Goal: Information Seeking & Learning: Learn about a topic

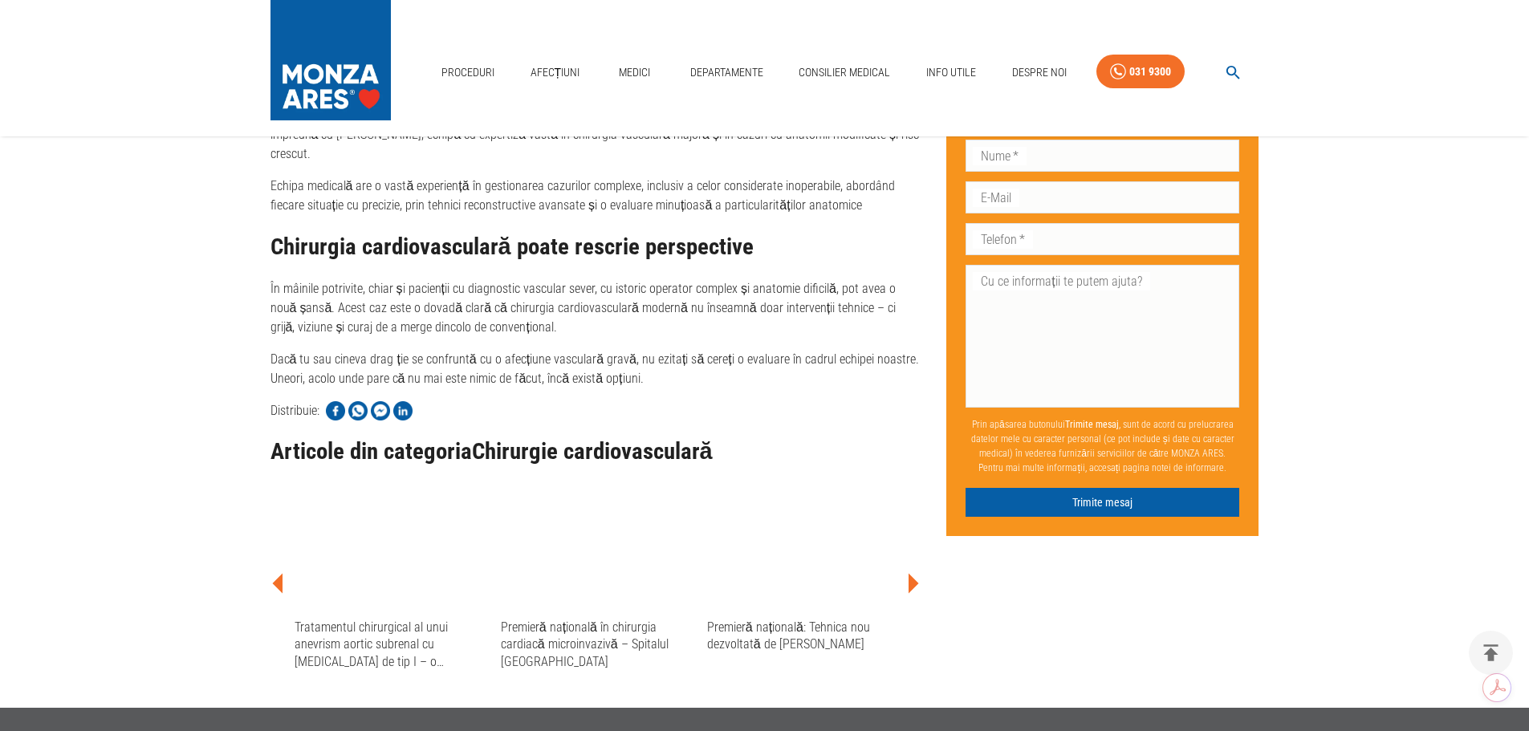
scroll to position [2543, 0]
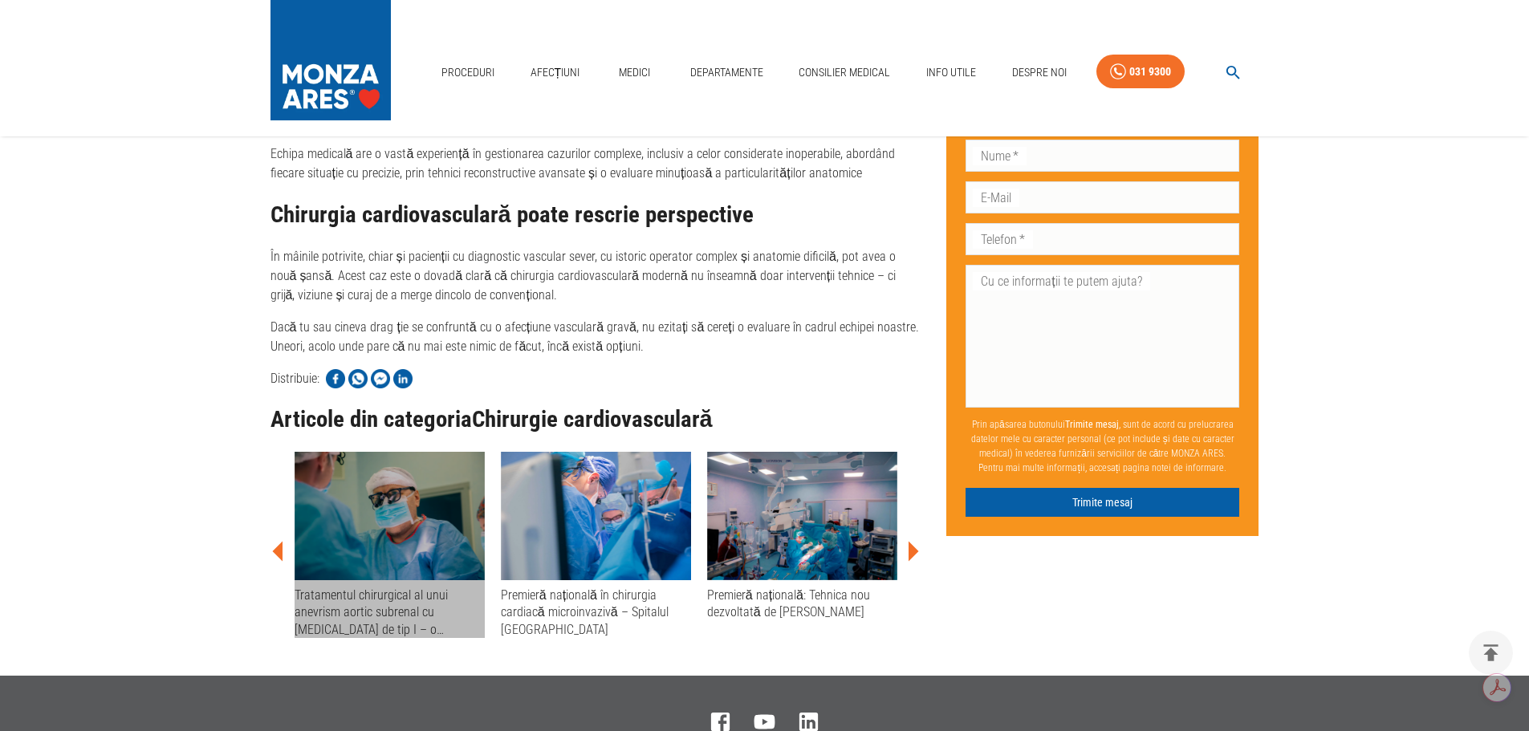
click at [353, 587] on div "Tratamentul chirurgical al unui anevrism aortic subrenal cu [MEDICAL_DATA] de t…" at bounding box center [390, 612] width 190 height 51
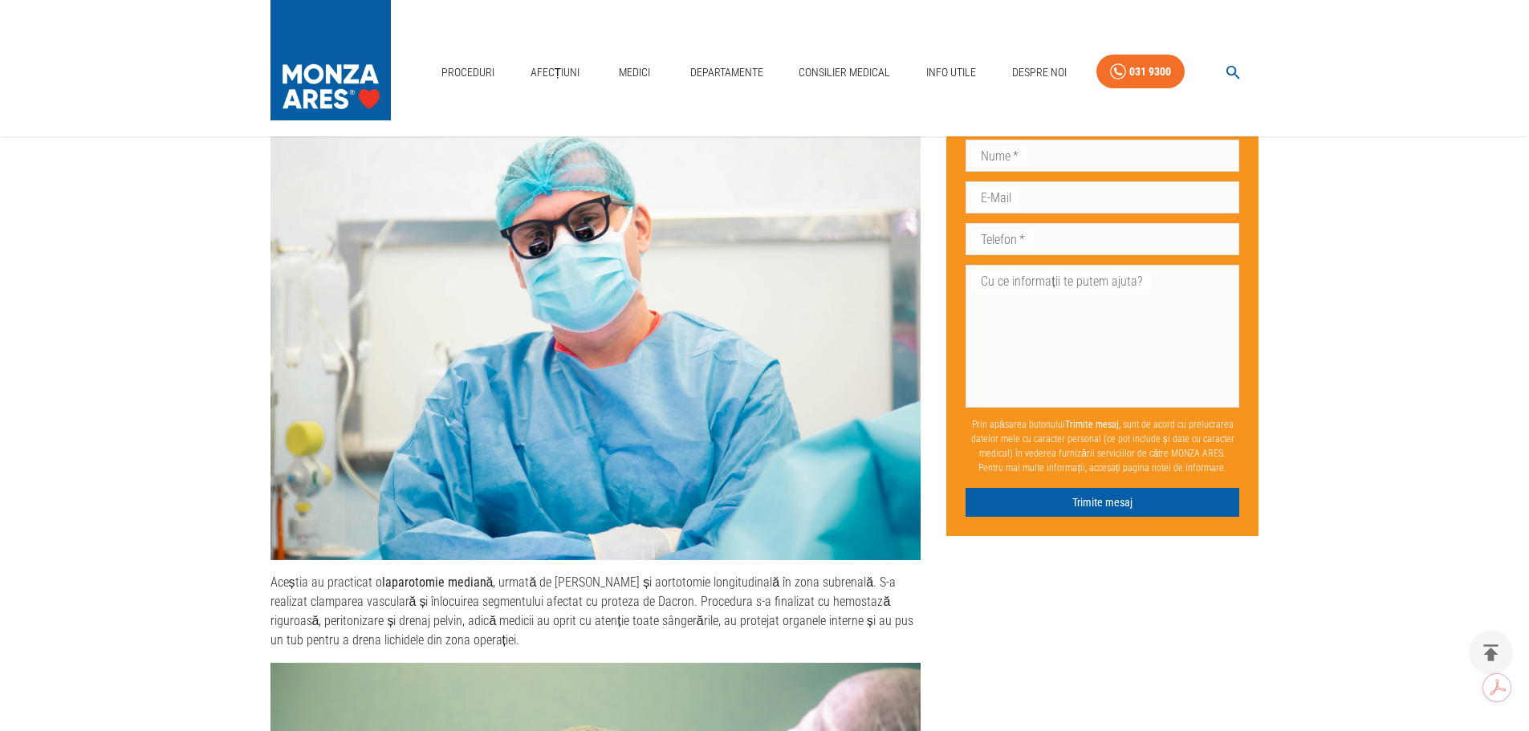
scroll to position [1204, 0]
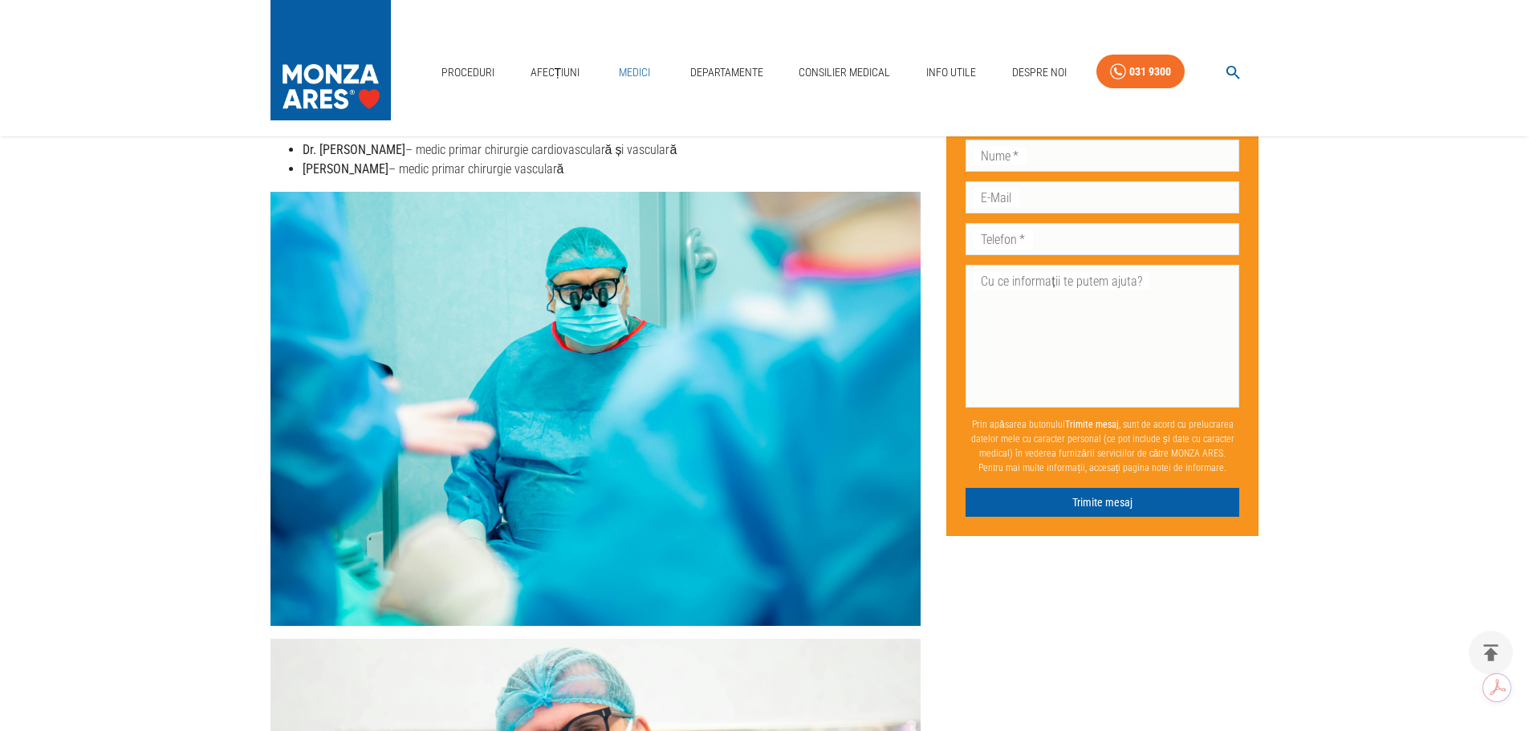
click at [636, 74] on link "Medici" at bounding box center [634, 72] width 51 height 33
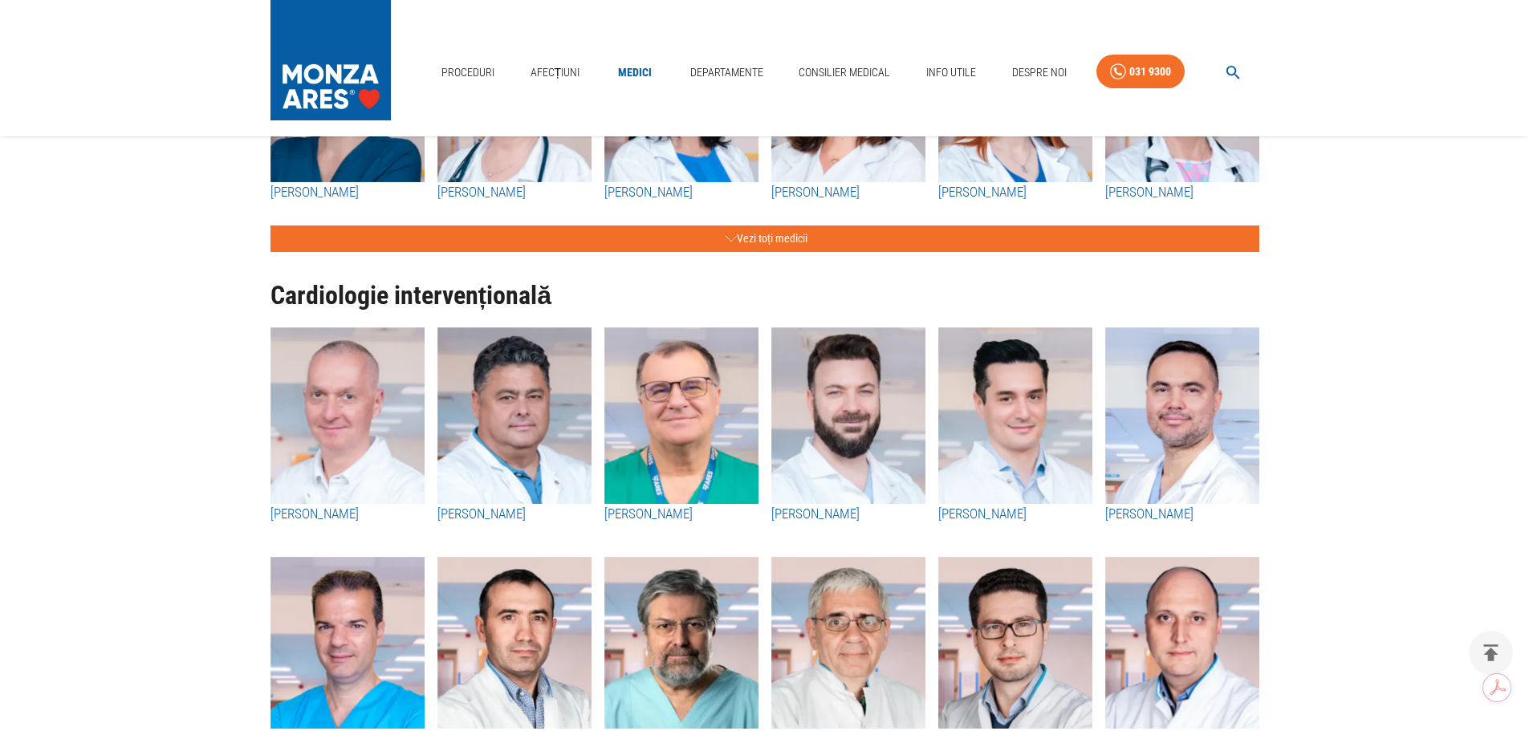
scroll to position [535, 0]
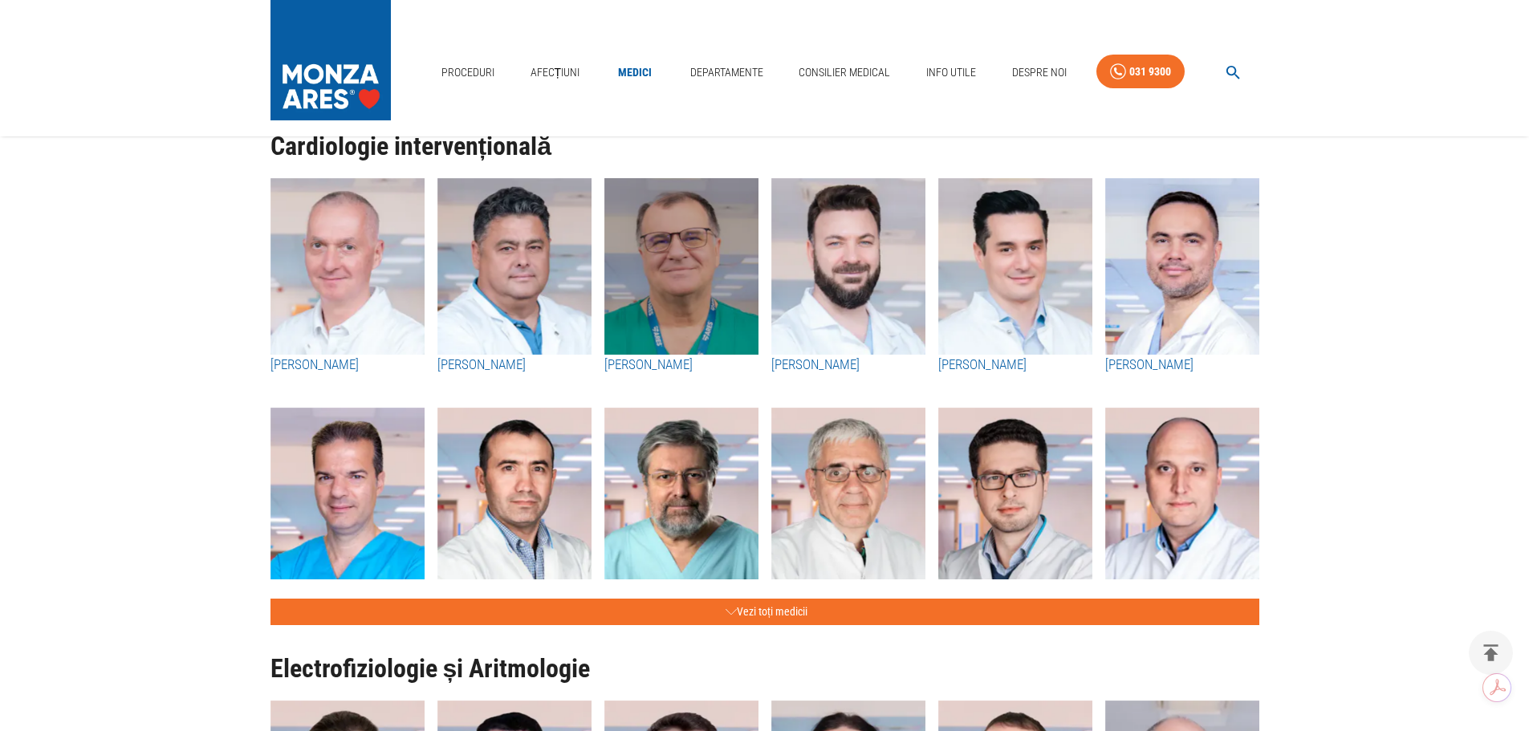
click at [662, 262] on img "button" at bounding box center [682, 266] width 154 height 177
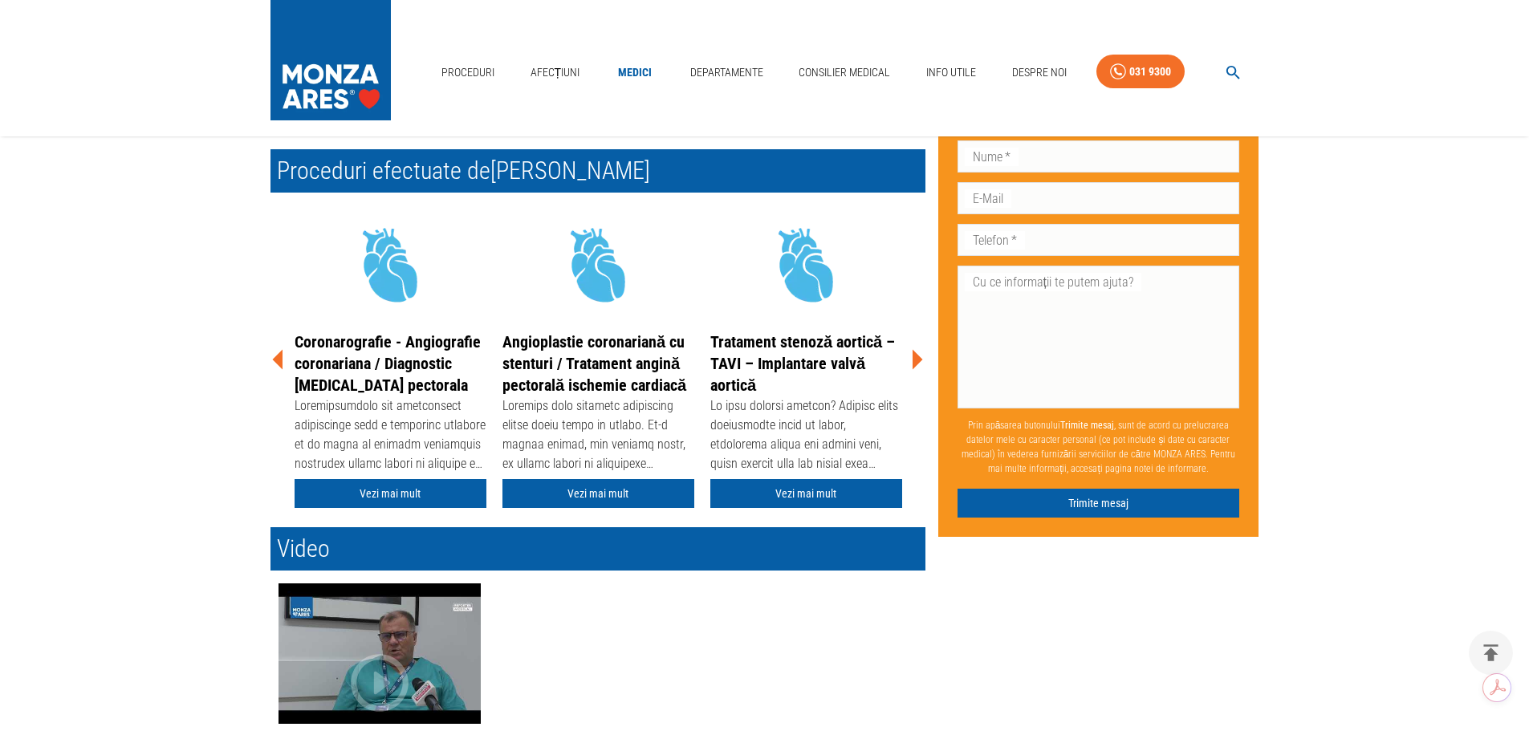
scroll to position [405, 0]
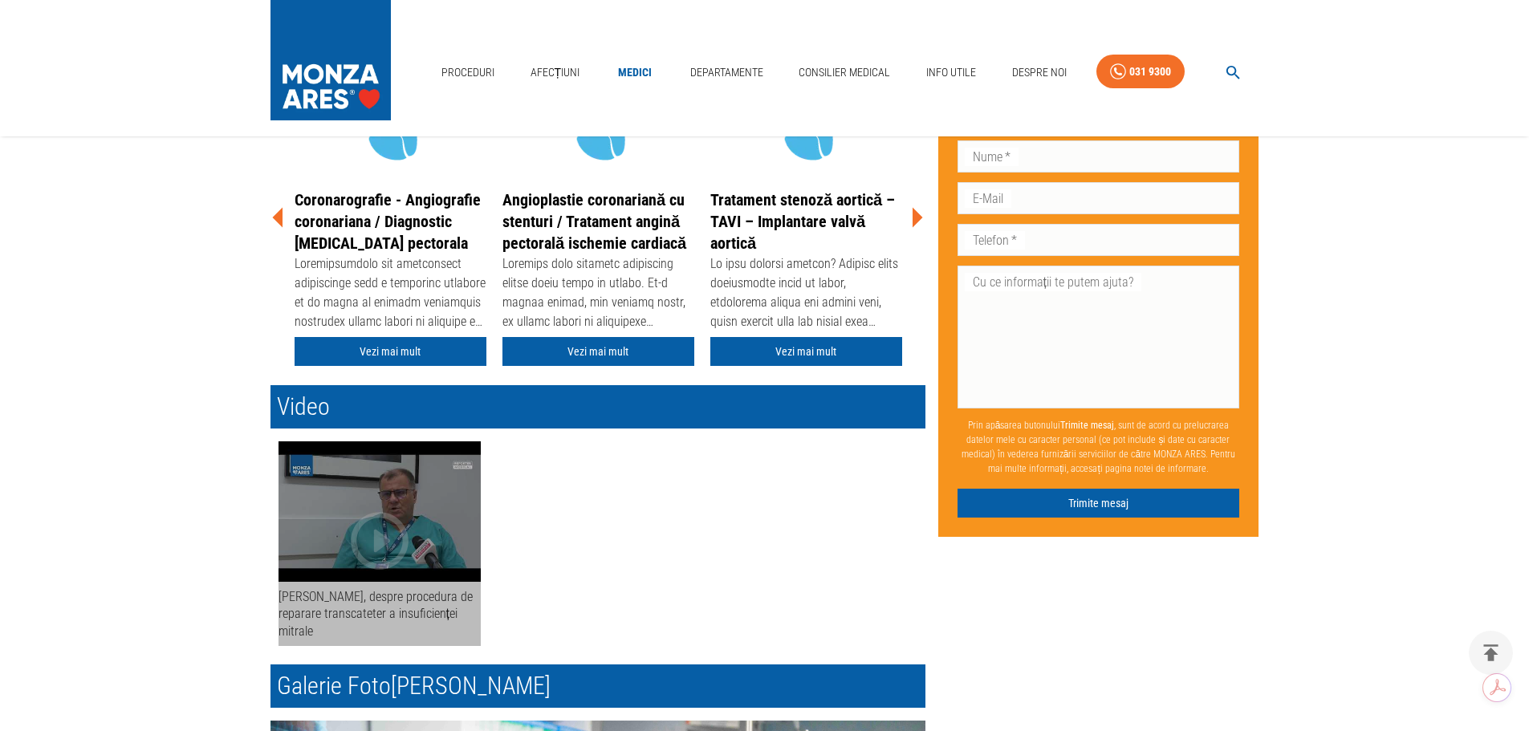
click at [447, 531] on div "button" at bounding box center [380, 512] width 202 height 140
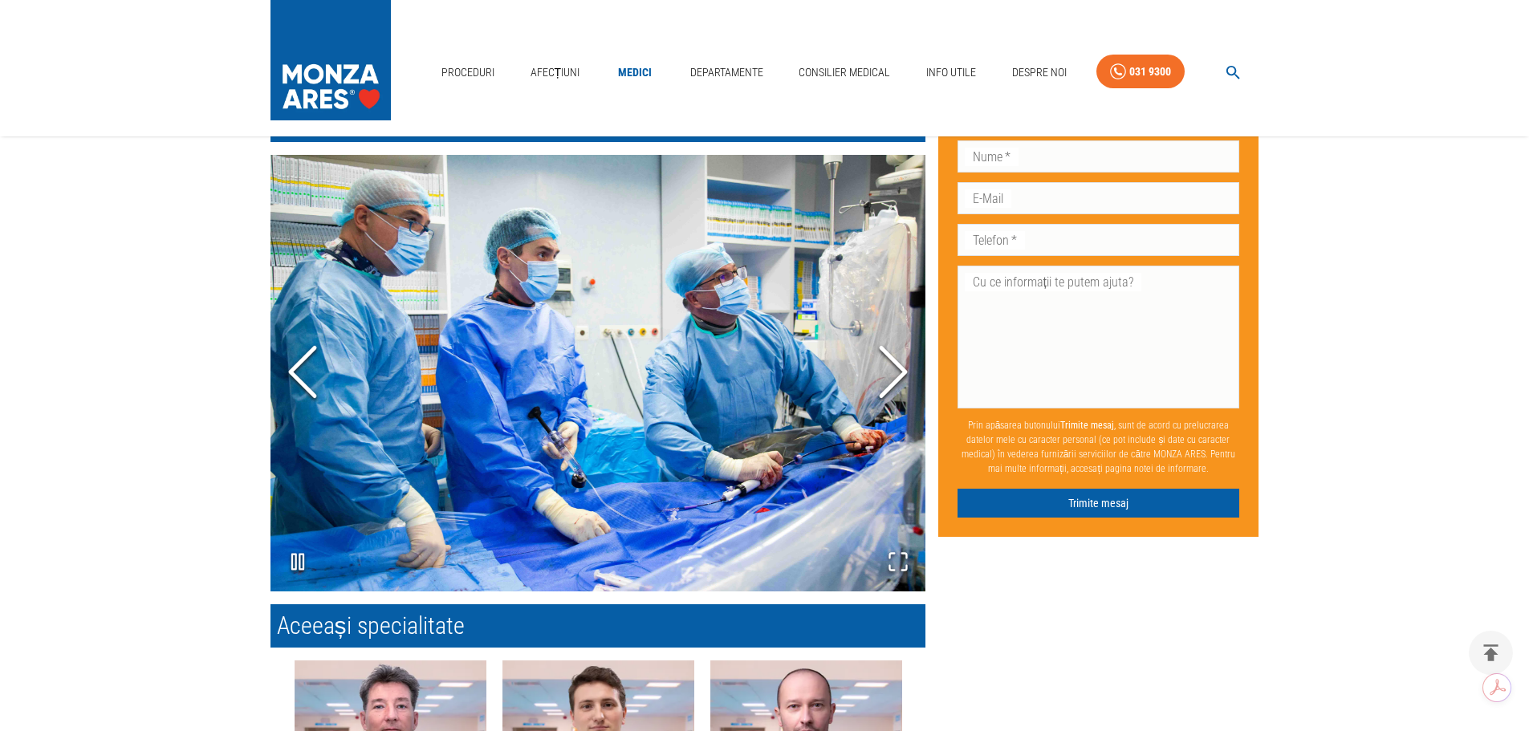
scroll to position [940, 0]
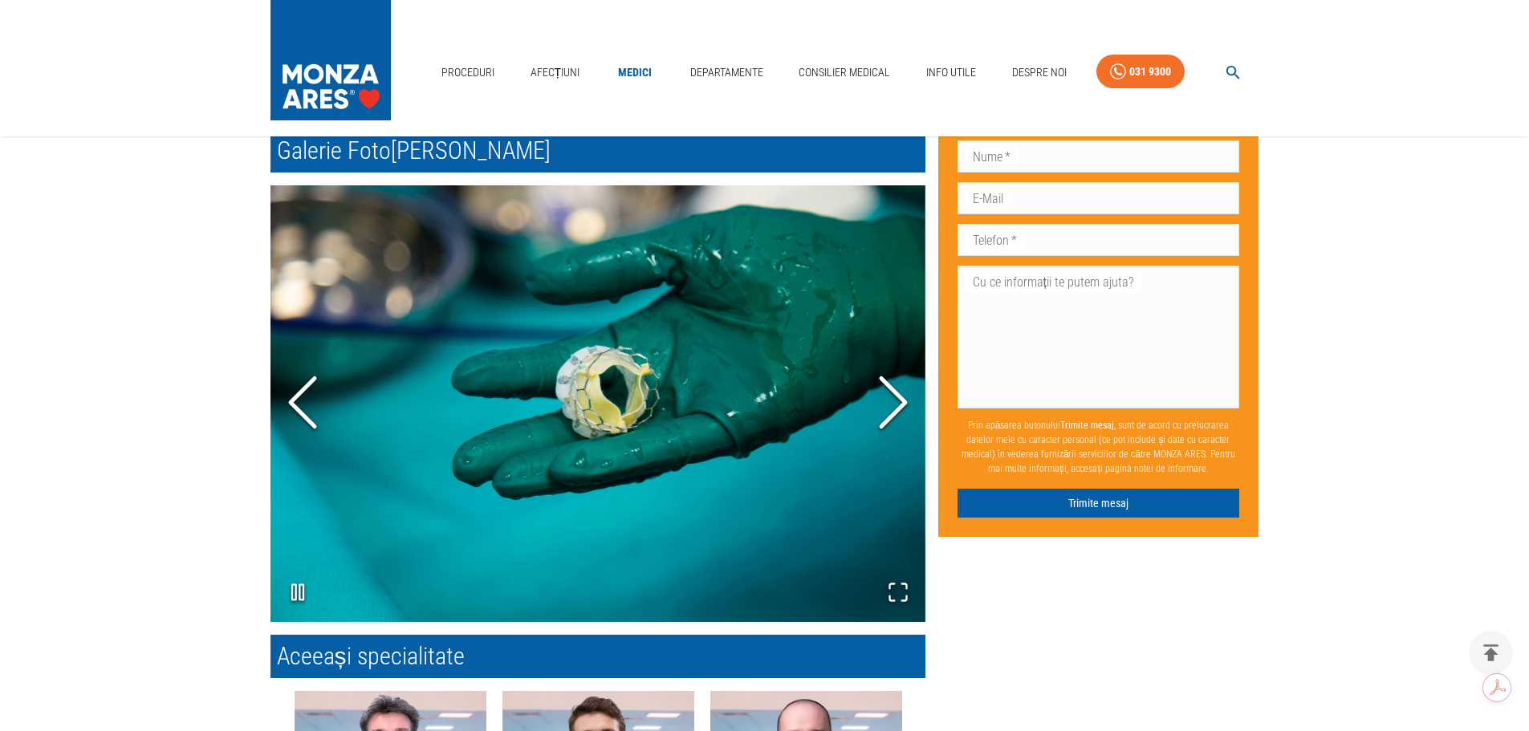
click at [899, 410] on polyline "Next Slide" at bounding box center [893, 403] width 24 height 48
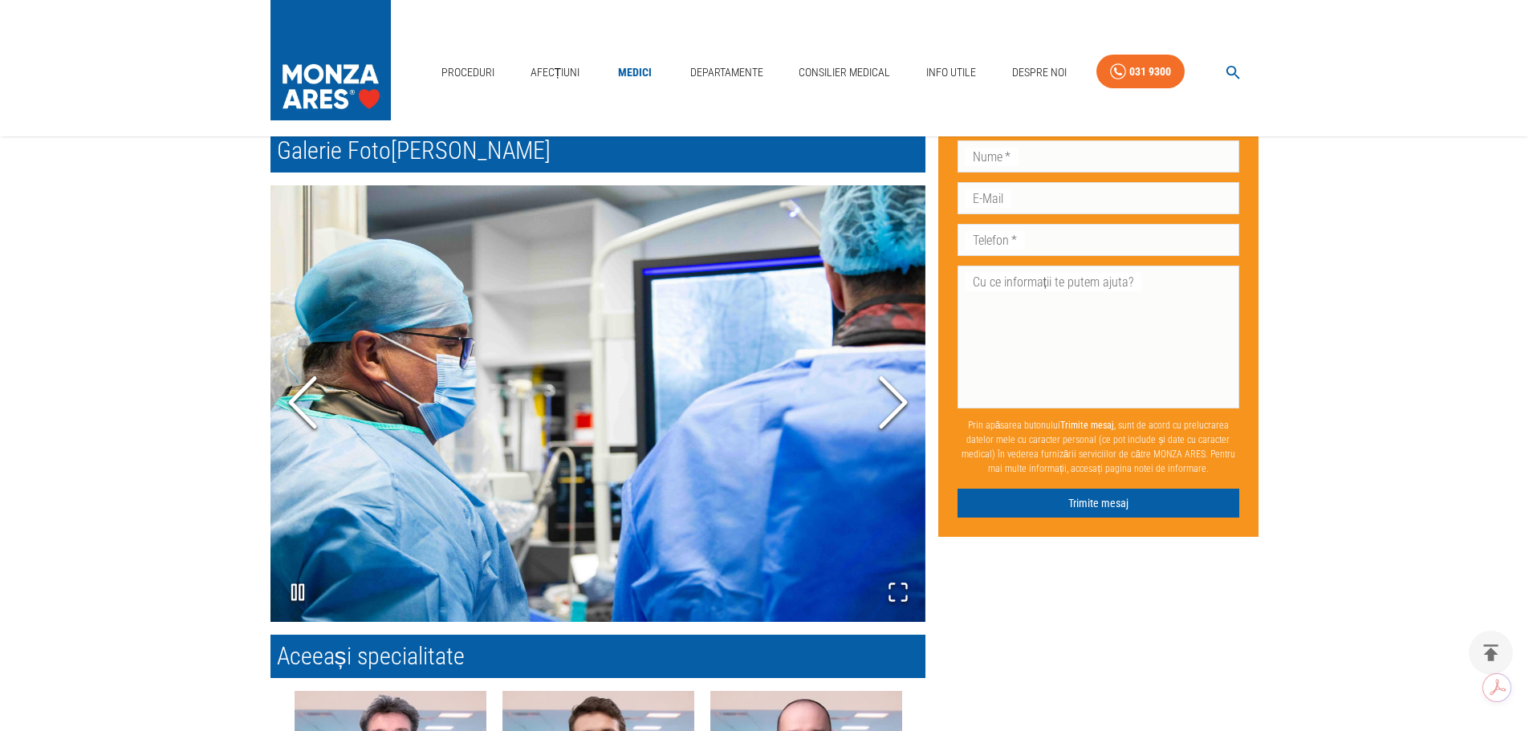
click at [899, 410] on polyline "Next Slide" at bounding box center [893, 403] width 24 height 48
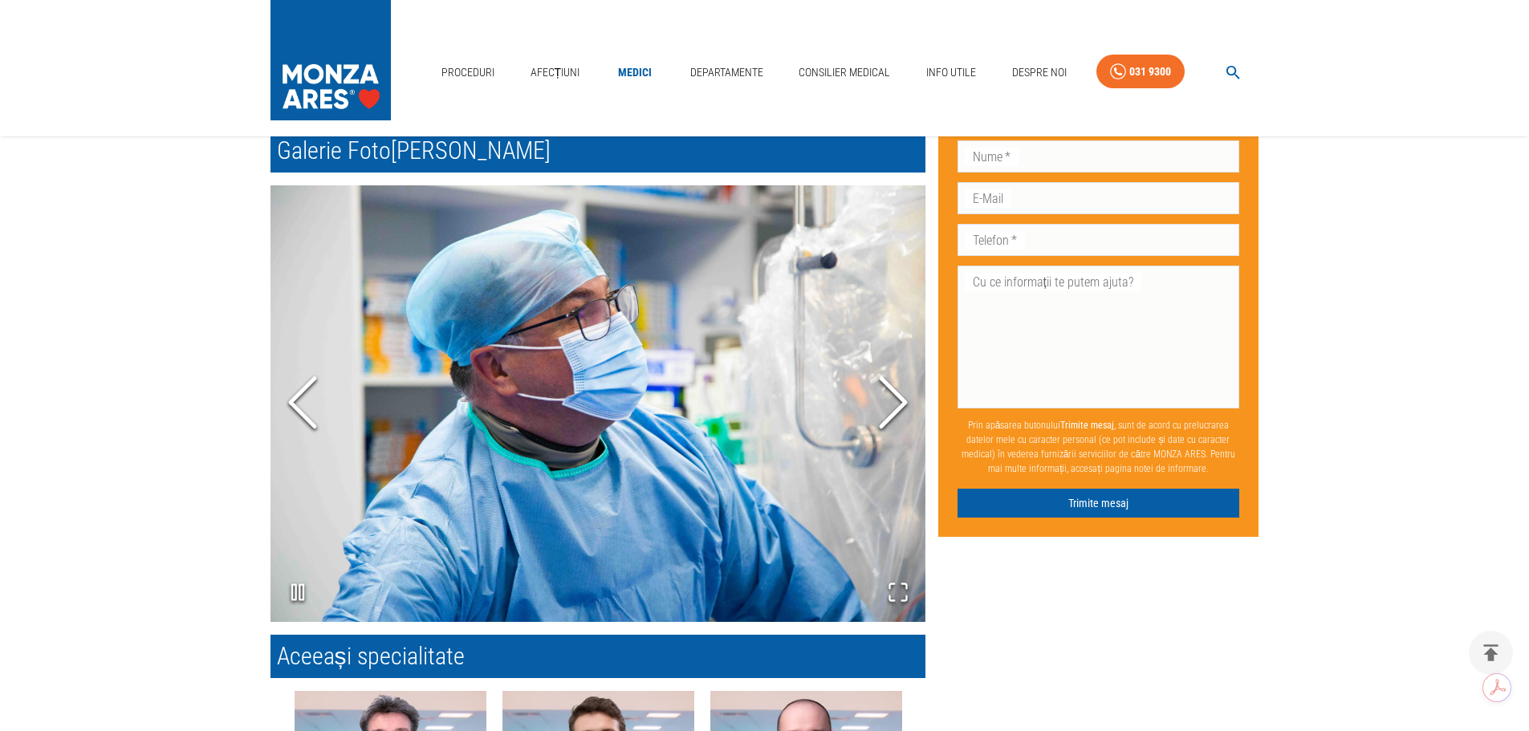
click at [899, 410] on polyline "Next Slide" at bounding box center [893, 403] width 24 height 48
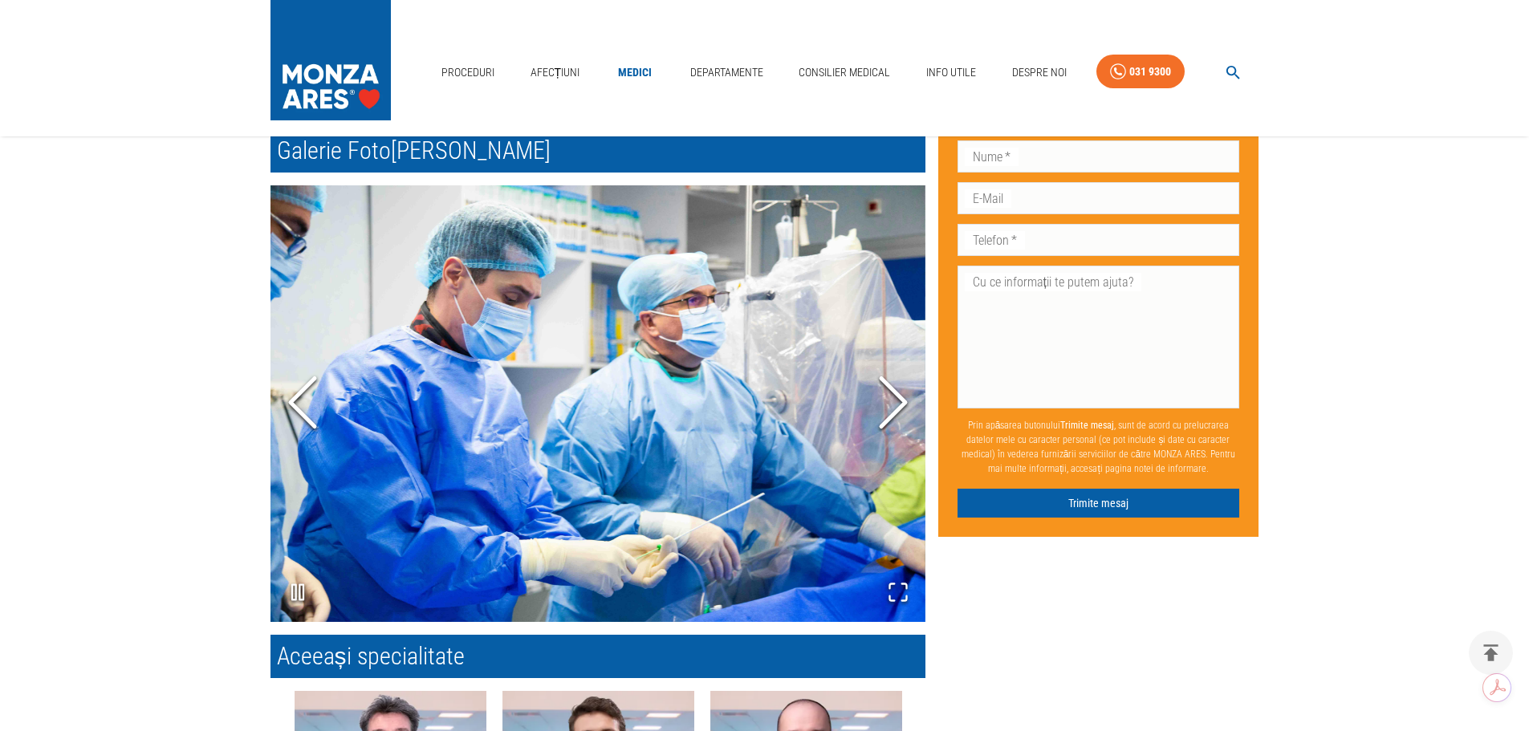
click at [899, 410] on polyline "Next Slide" at bounding box center [893, 403] width 24 height 48
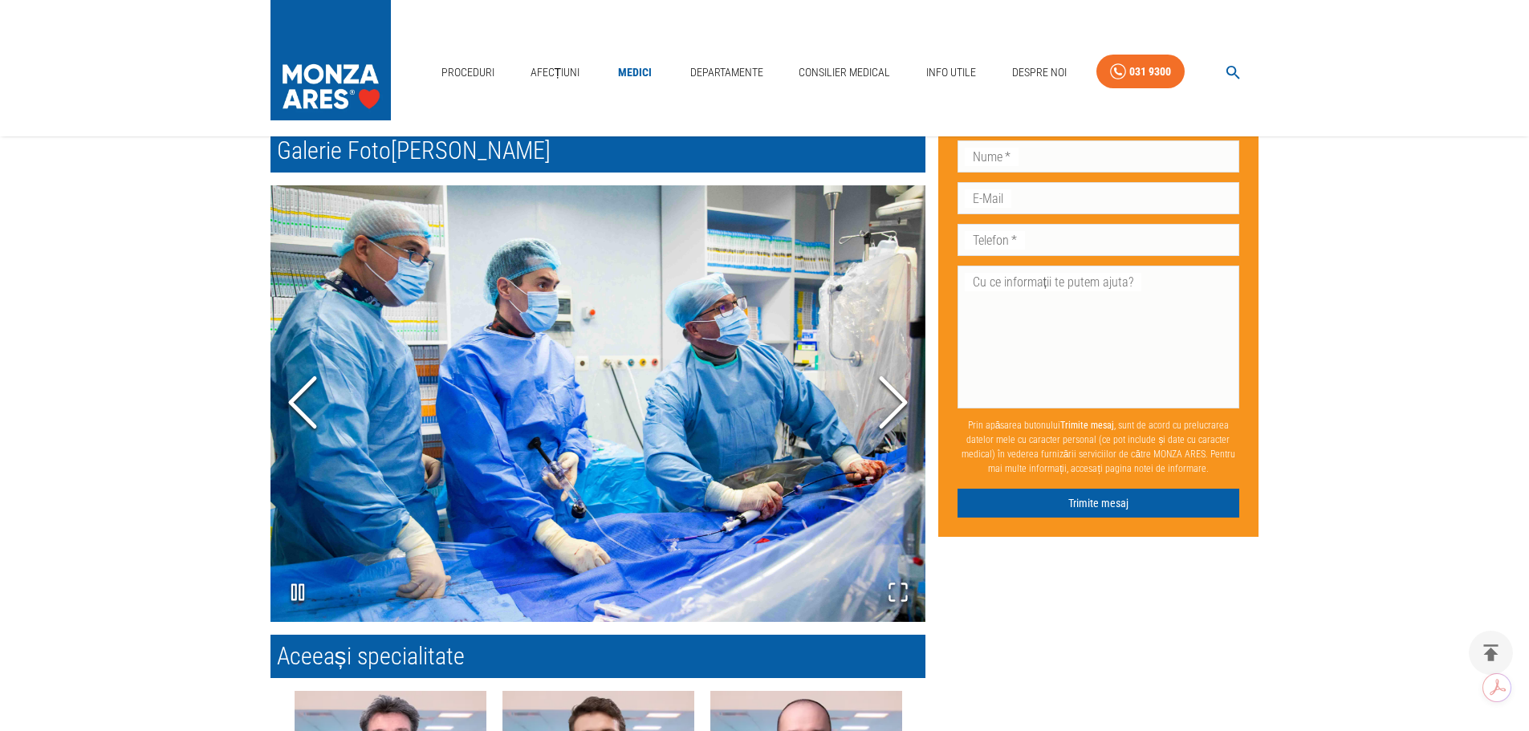
click at [899, 410] on polyline "Next Slide" at bounding box center [893, 403] width 24 height 48
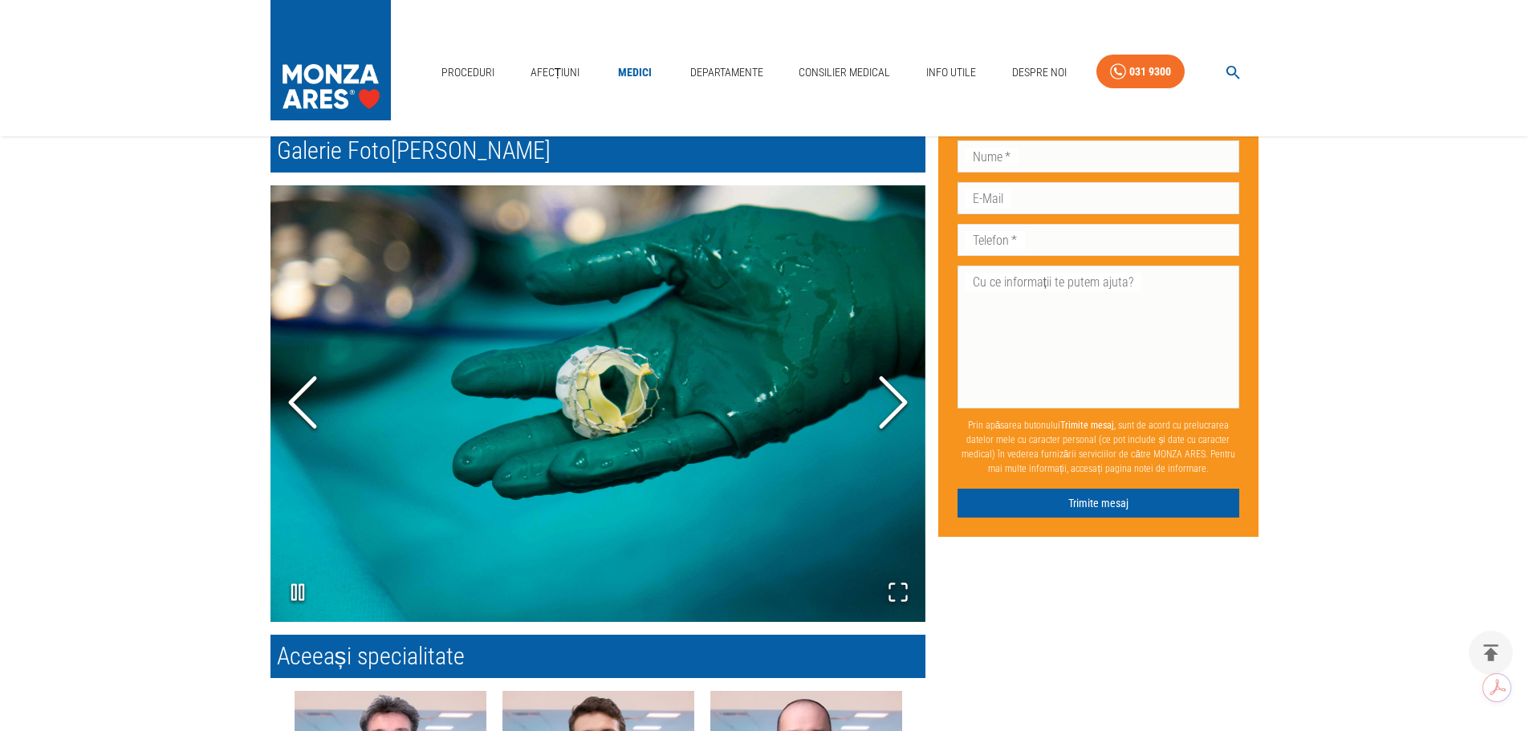
click at [899, 410] on polyline "Next Slide" at bounding box center [893, 403] width 24 height 48
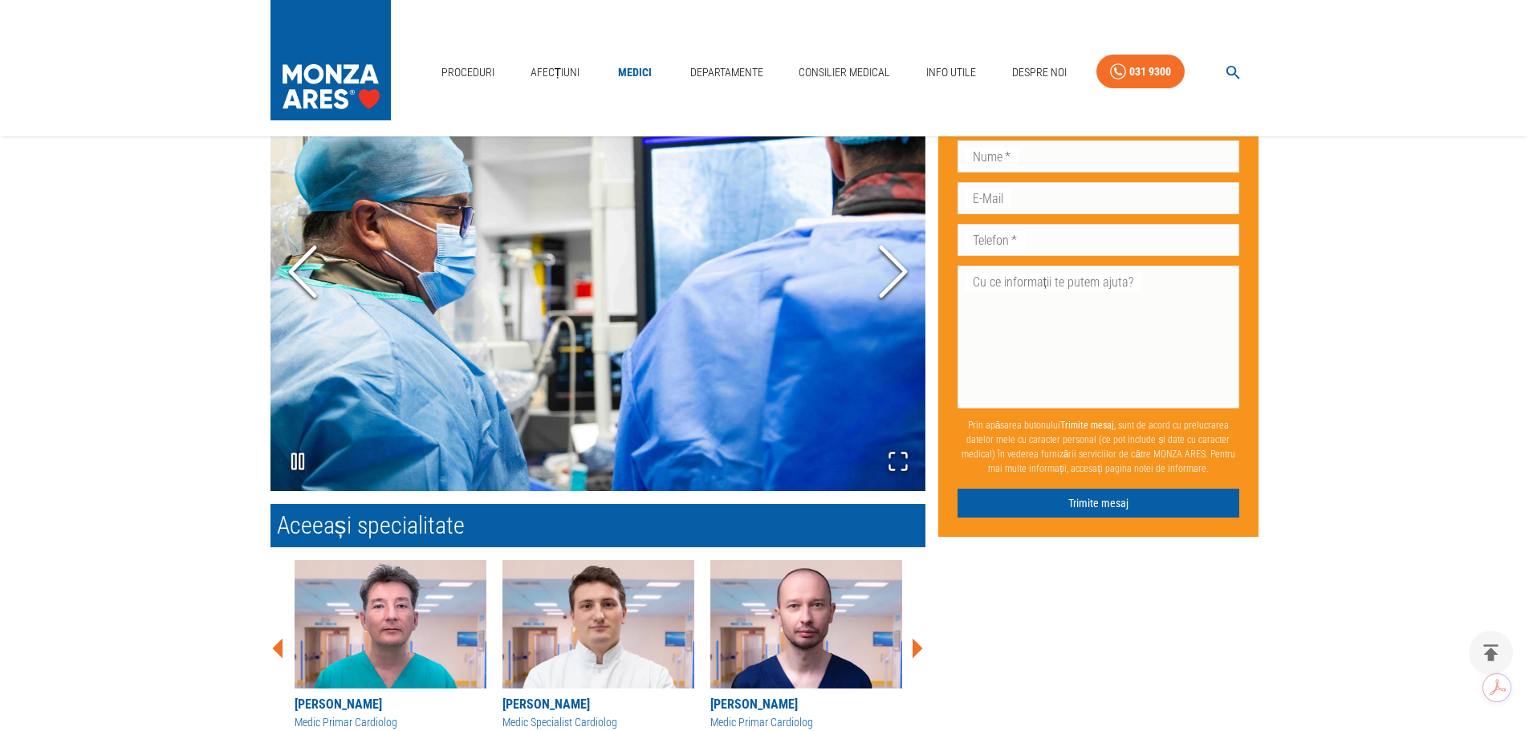
scroll to position [1207, 0]
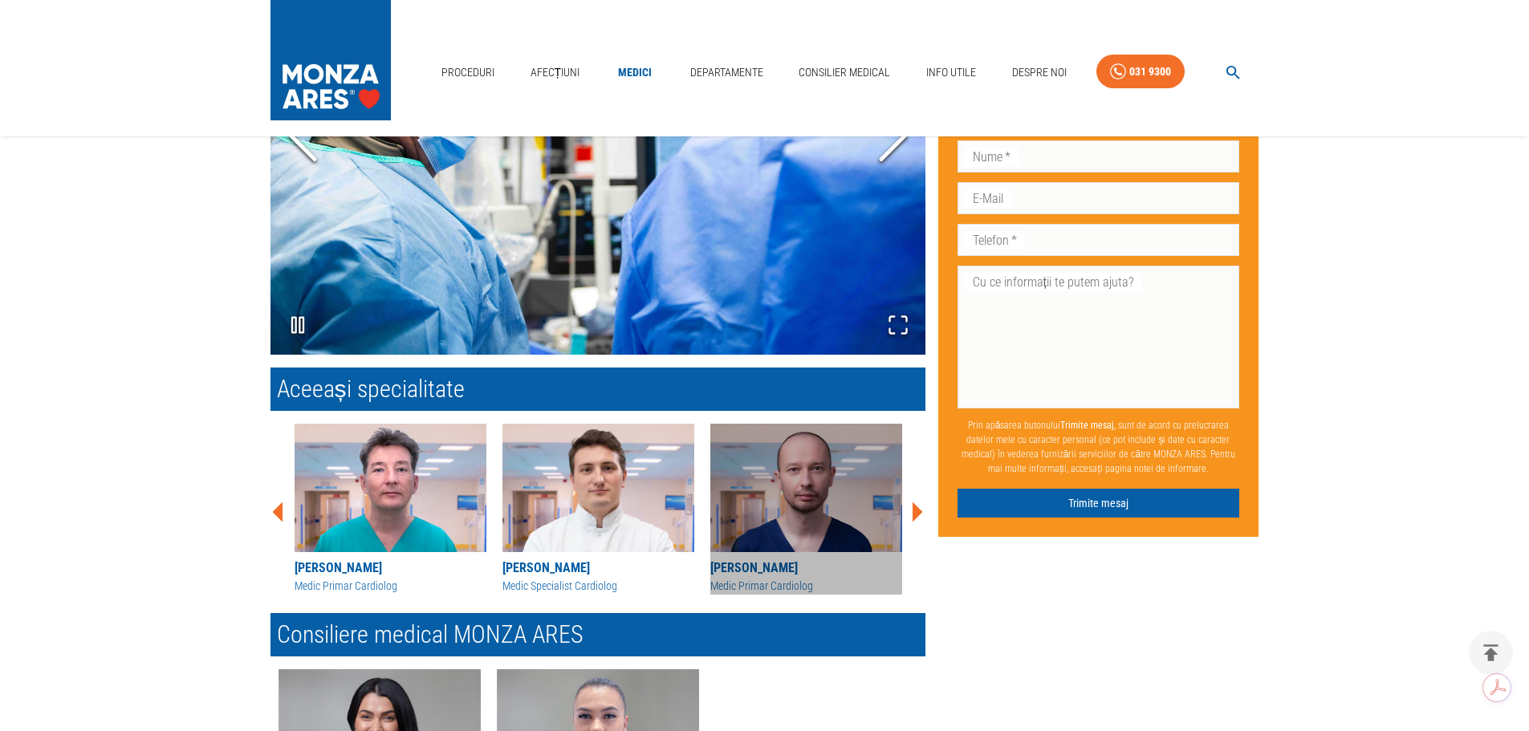
click at [812, 450] on img at bounding box center [806, 488] width 192 height 128
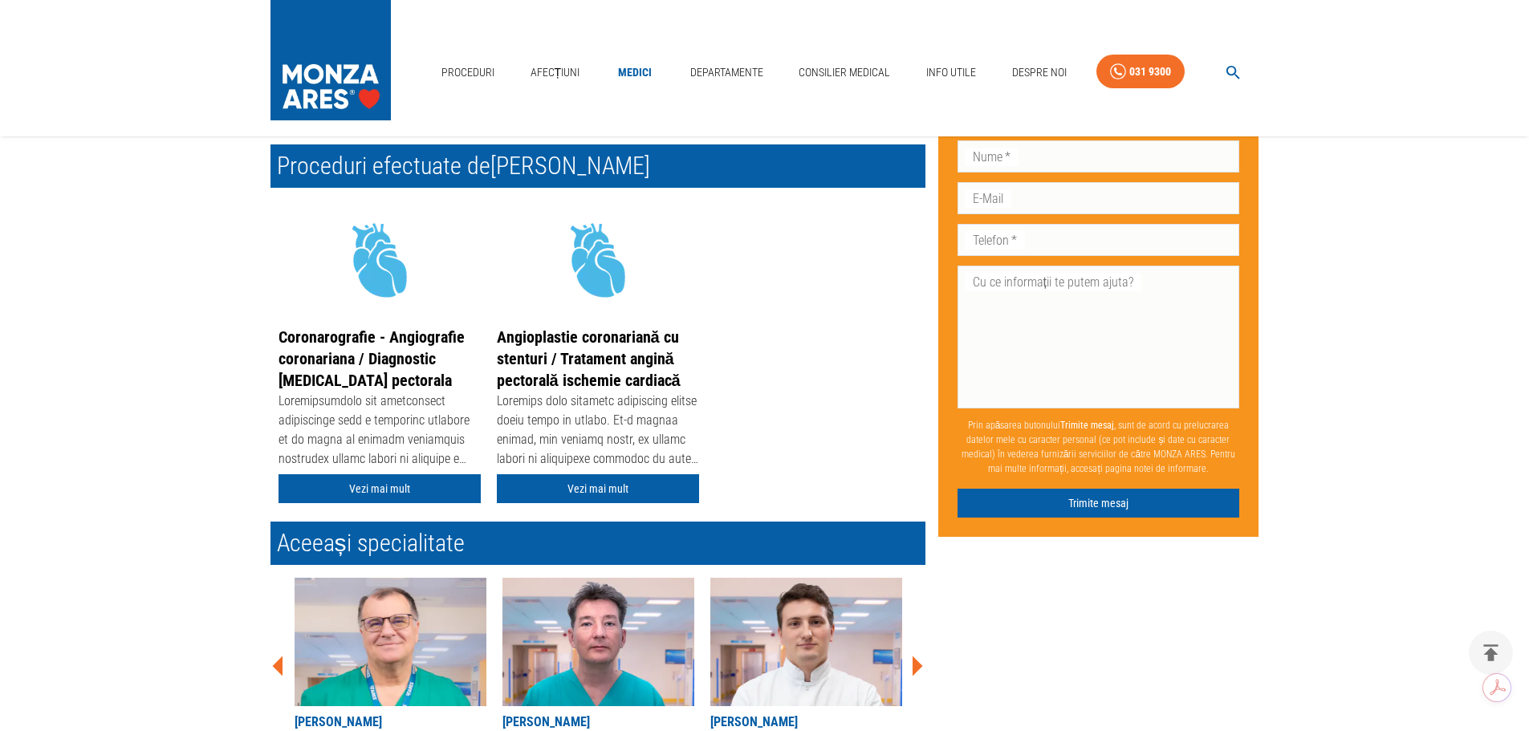
scroll to position [401, 0]
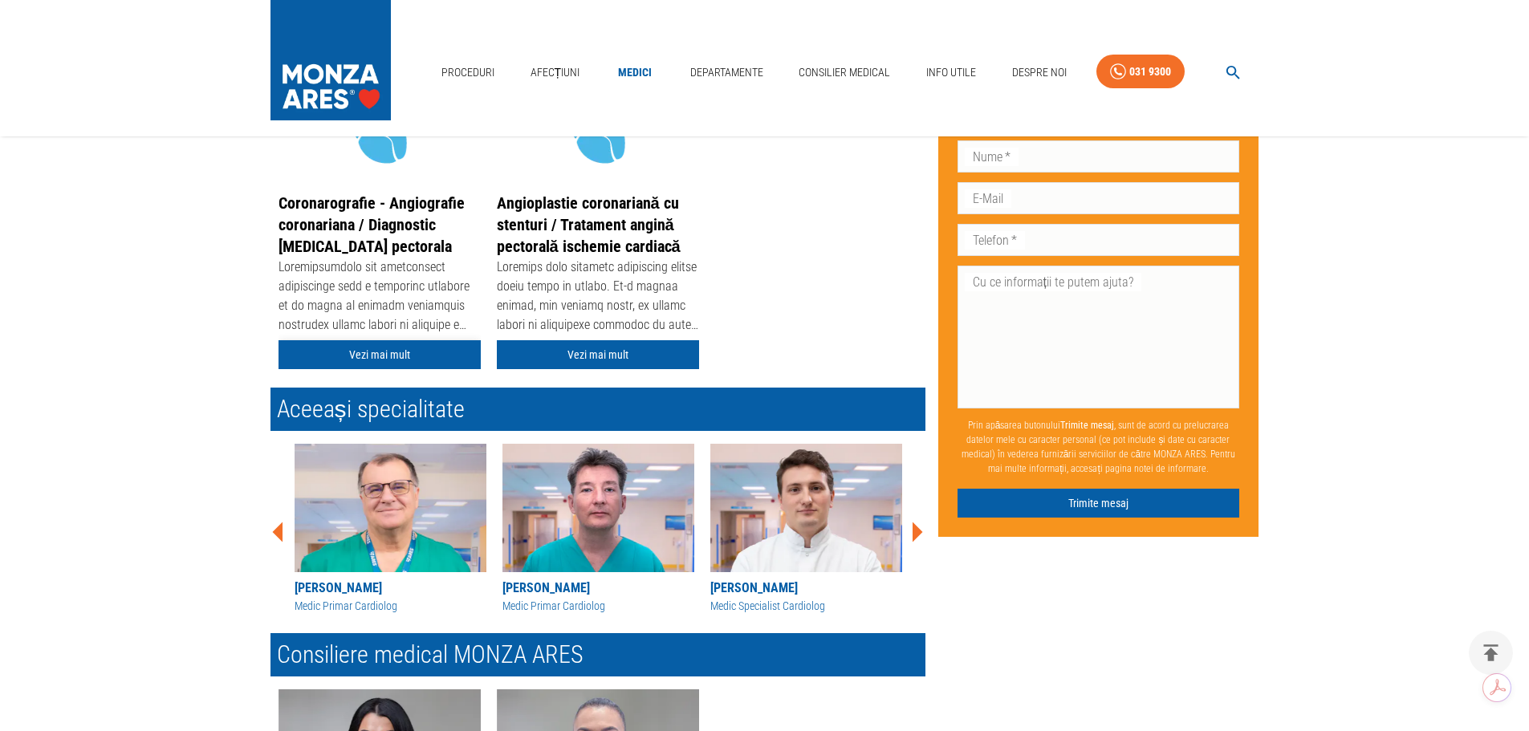
click at [381, 352] on link "Vezi mai mult" at bounding box center [380, 355] width 202 height 30
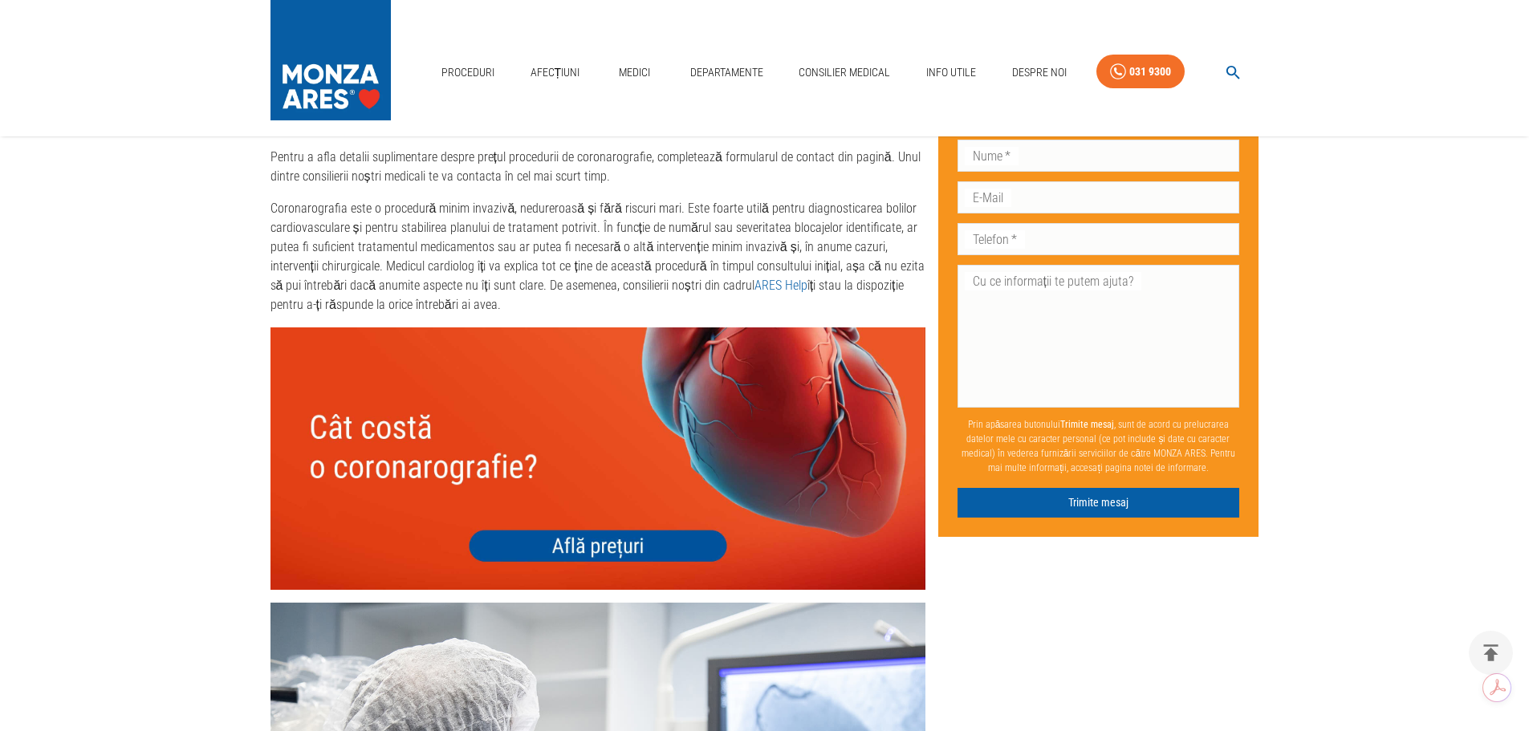
scroll to position [5352, 0]
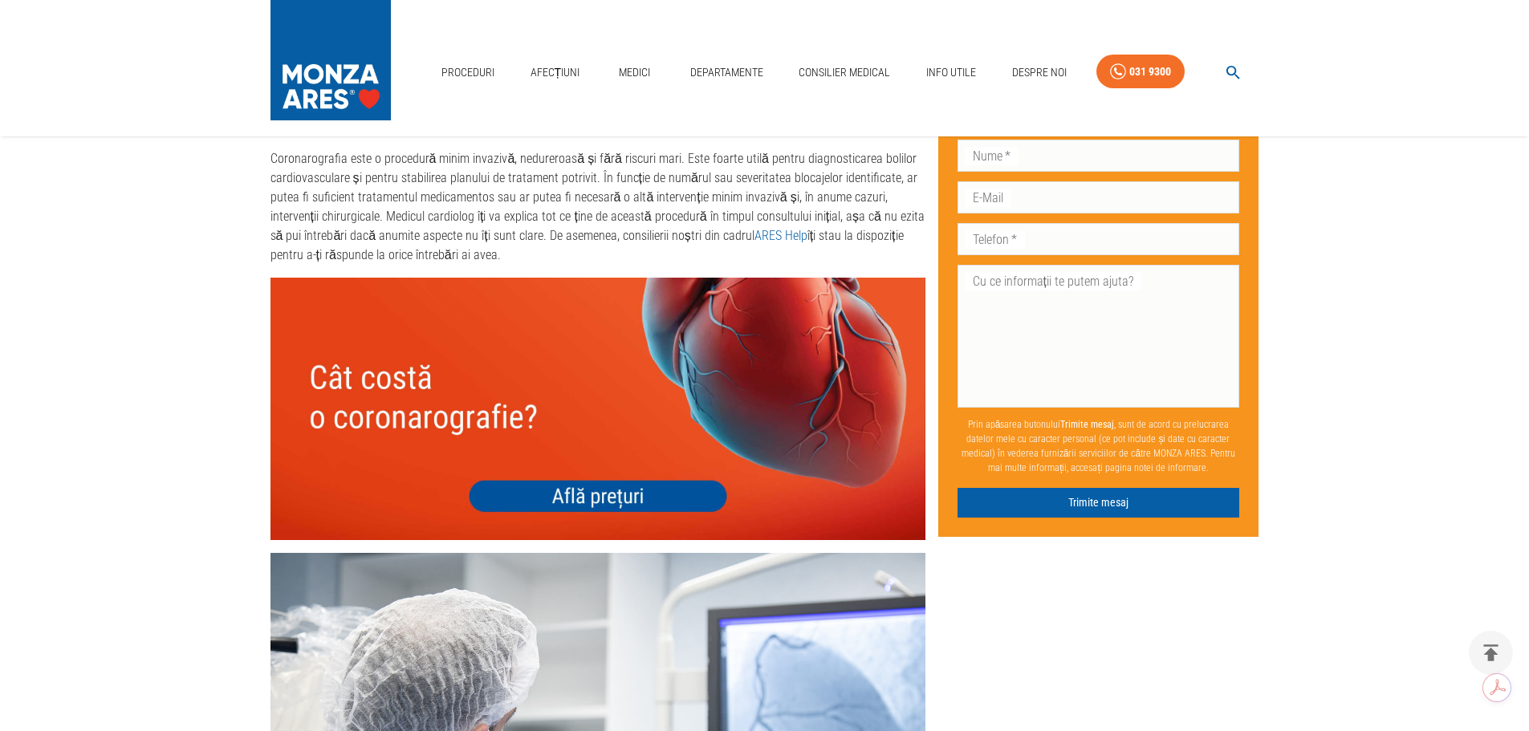
click at [625, 474] on img at bounding box center [598, 409] width 655 height 262
